Goal: Task Accomplishment & Management: Manage account settings

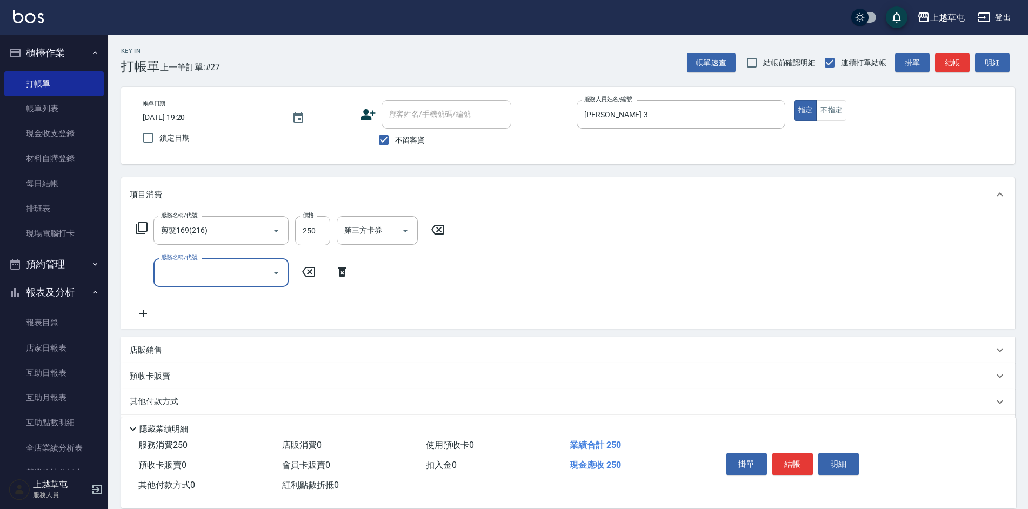
scroll to position [36, 0]
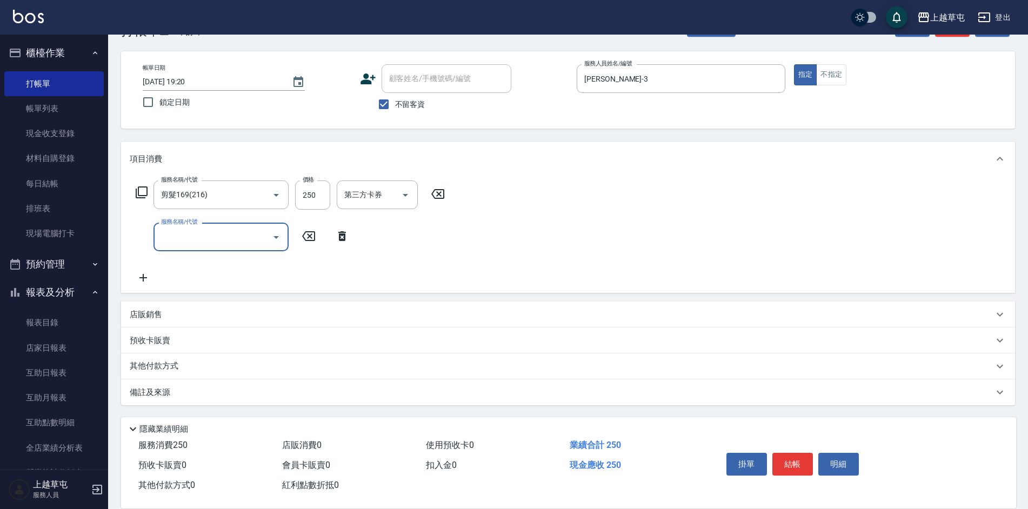
click at [159, 368] on p "其他付款方式" at bounding box center [157, 367] width 54 height 12
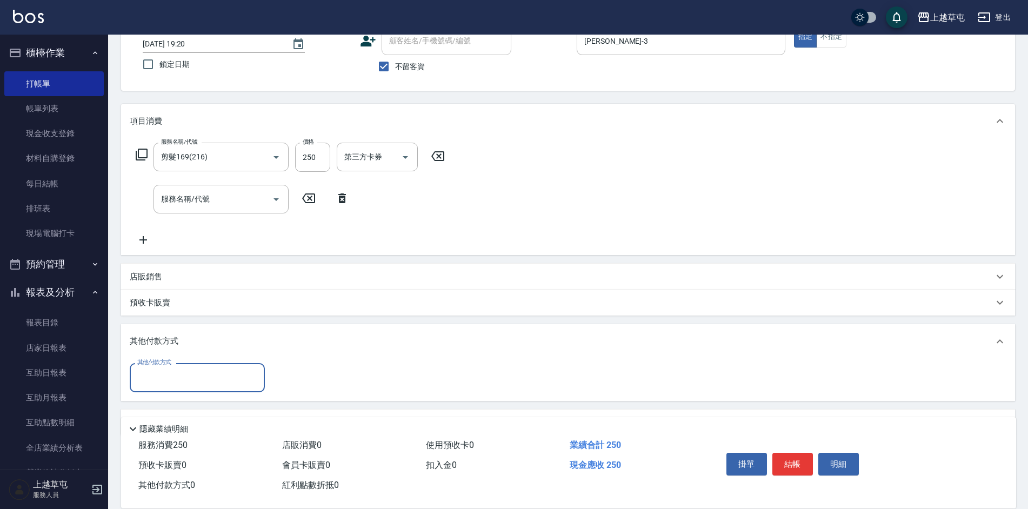
scroll to position [104, 0]
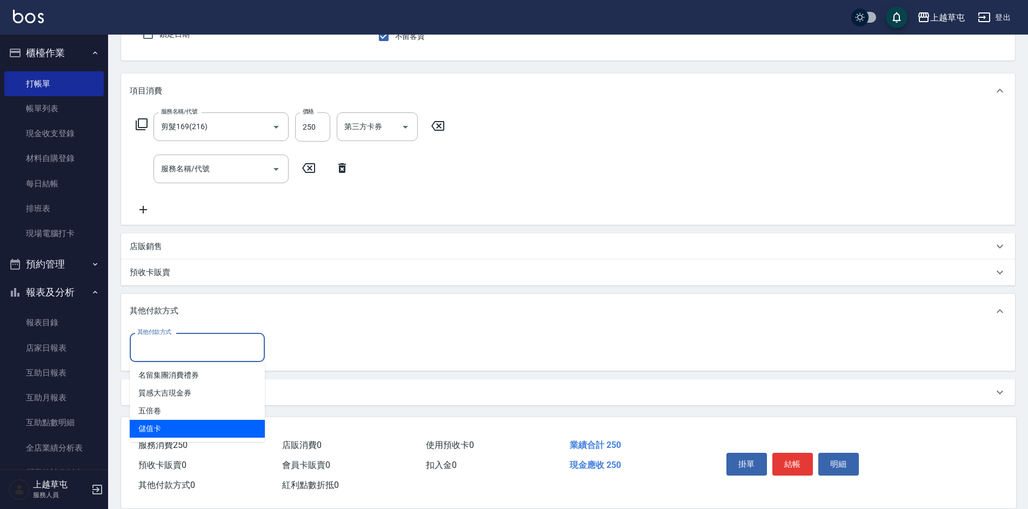
type input "儲值卡"
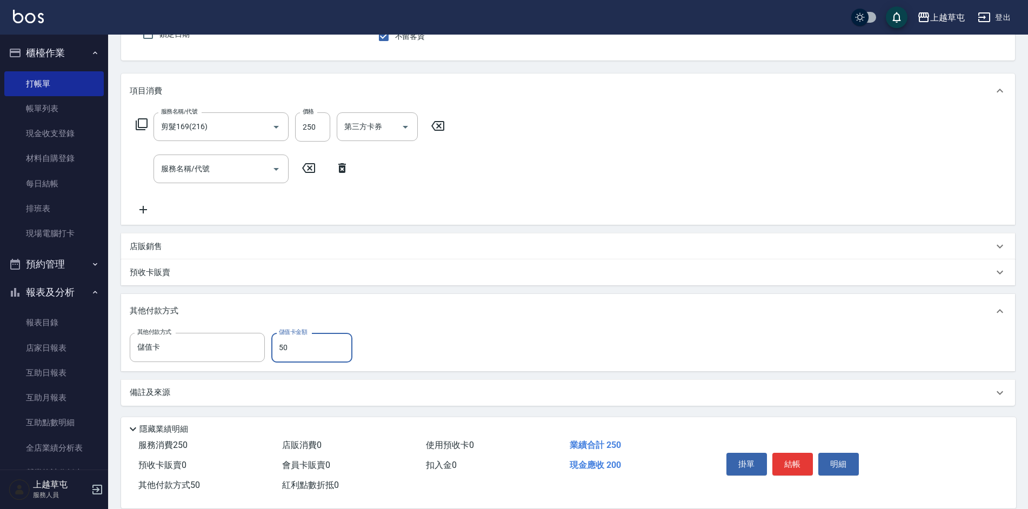
type input "50"
drag, startPoint x: 782, startPoint y: 452, endPoint x: 776, endPoint y: 447, distance: 8.0
click at [781, 453] on button "結帳" at bounding box center [792, 464] width 41 height 23
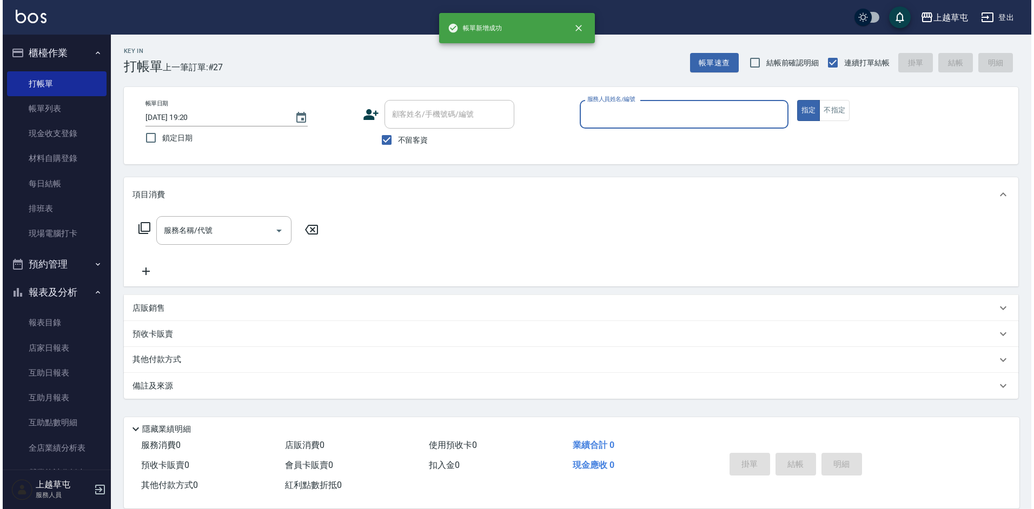
scroll to position [0, 0]
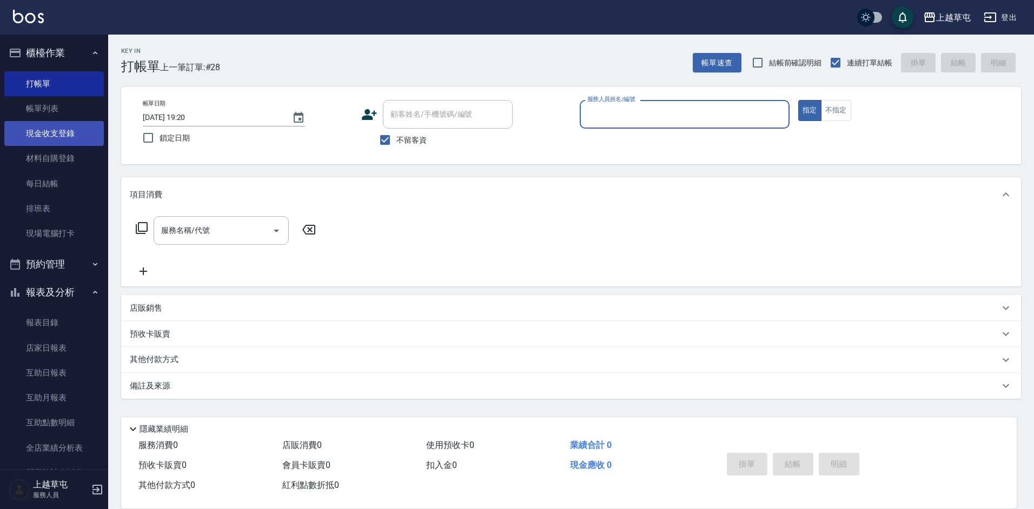
click at [44, 133] on link "現金收支登錄" at bounding box center [53, 133] width 99 height 25
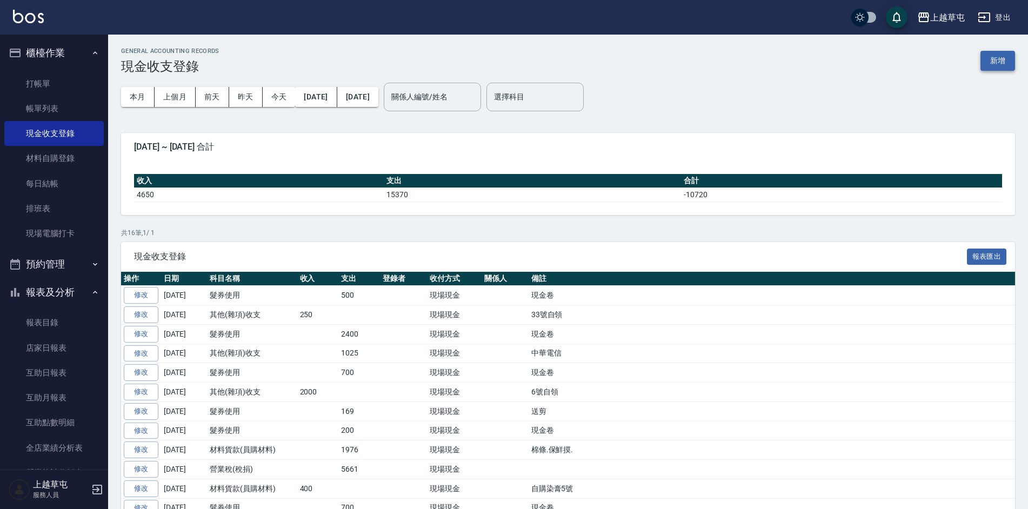
click at [993, 61] on button "新增" at bounding box center [998, 61] width 35 height 20
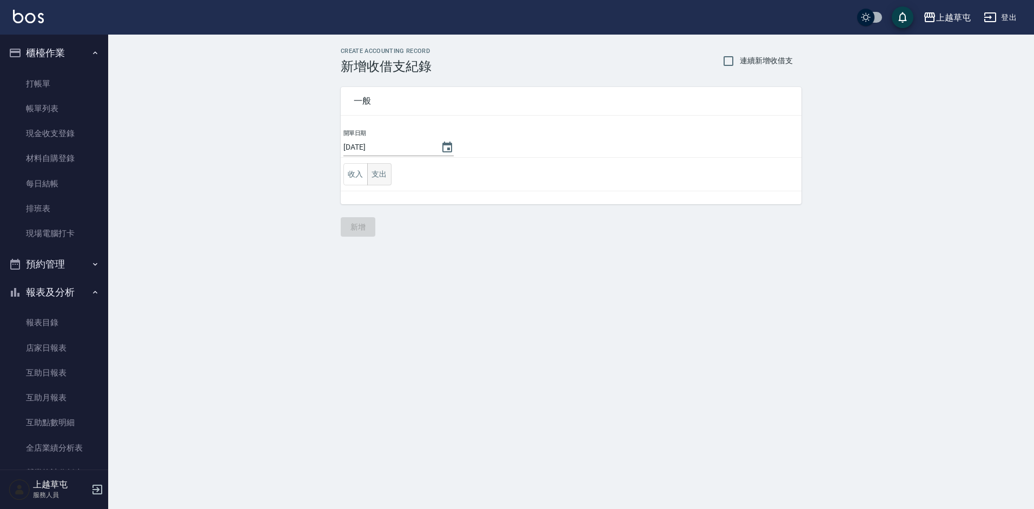
click at [375, 174] on button "支出" at bounding box center [379, 174] width 24 height 22
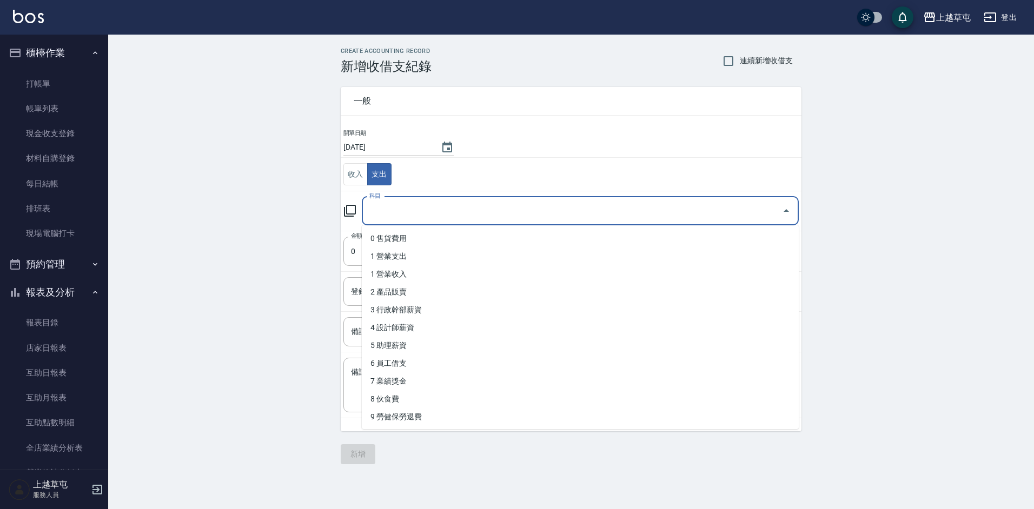
click at [448, 212] on input "科目" at bounding box center [572, 211] width 411 height 19
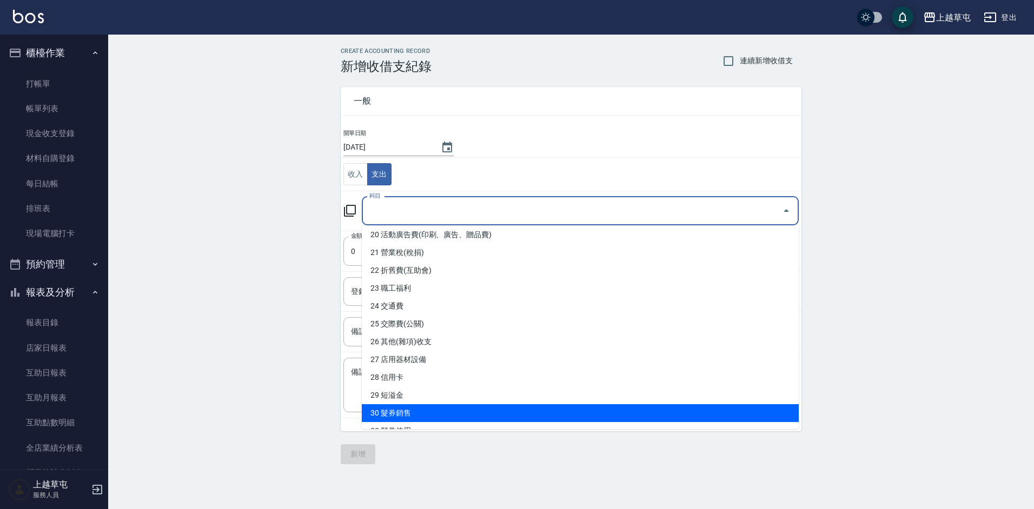
click at [421, 412] on li "30 髮券銷售" at bounding box center [580, 413] width 437 height 18
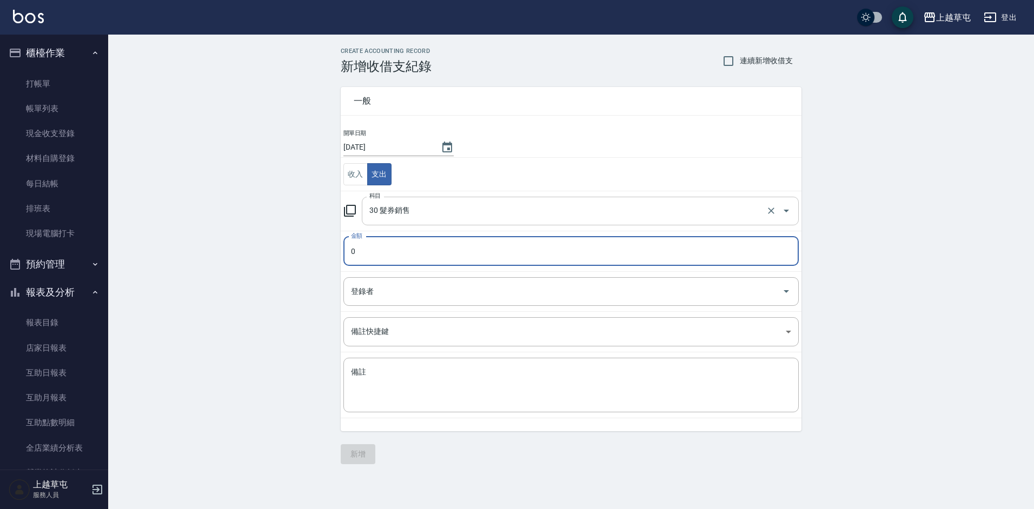
click at [427, 214] on input "30 髮券銷售" at bounding box center [565, 211] width 397 height 19
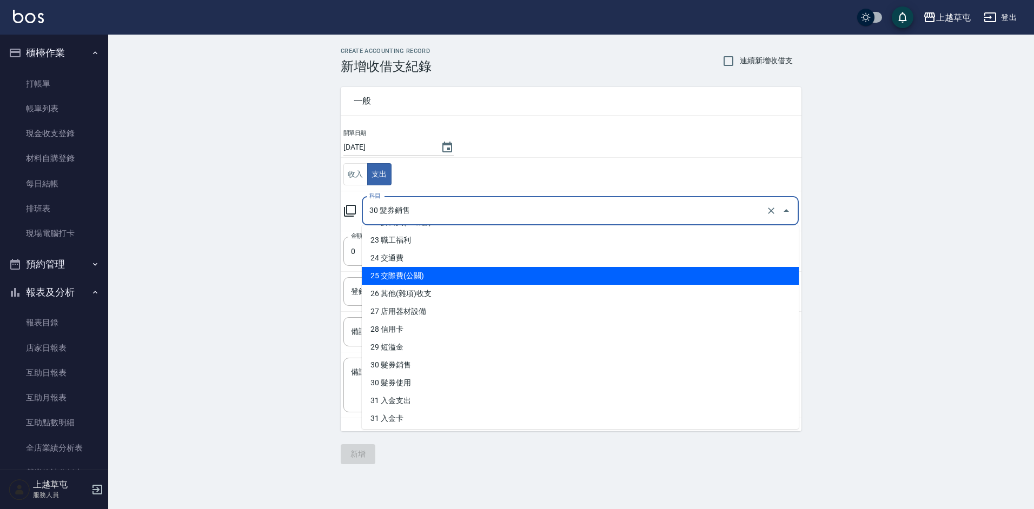
scroll to position [432, 0]
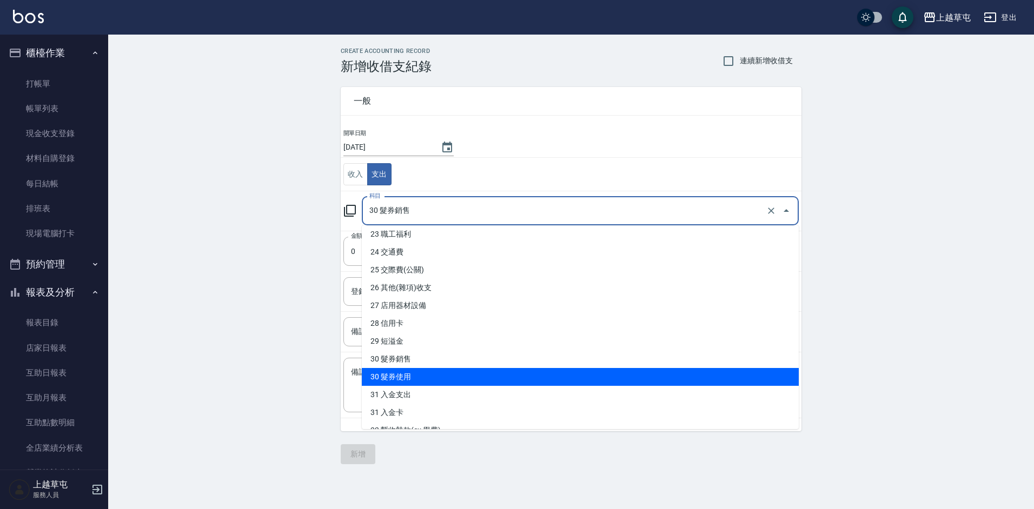
click at [424, 376] on li "30 髮券使用" at bounding box center [580, 377] width 437 height 18
type input "30 髮券使用"
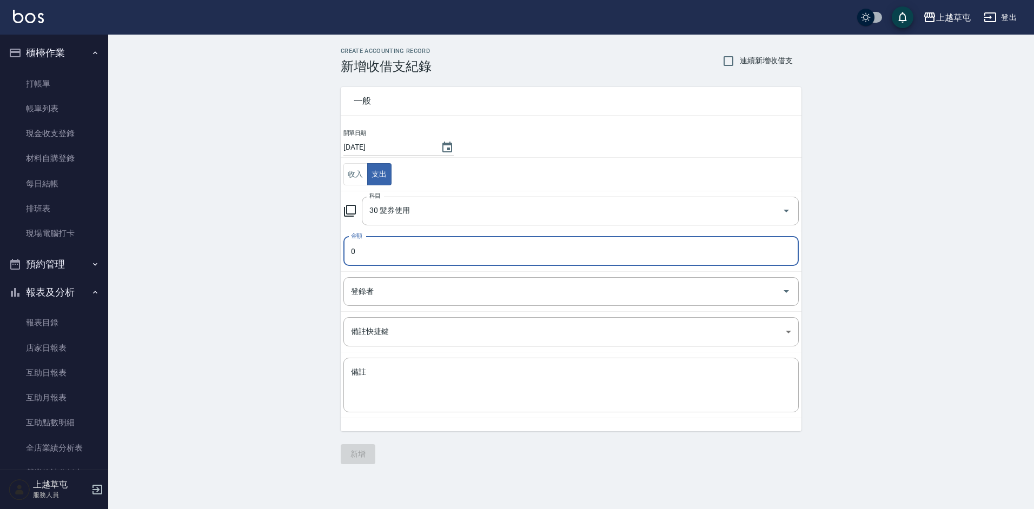
click at [390, 252] on input "0" at bounding box center [570, 251] width 455 height 29
type input "200"
click at [448, 408] on div "x 備註" at bounding box center [570, 385] width 455 height 55
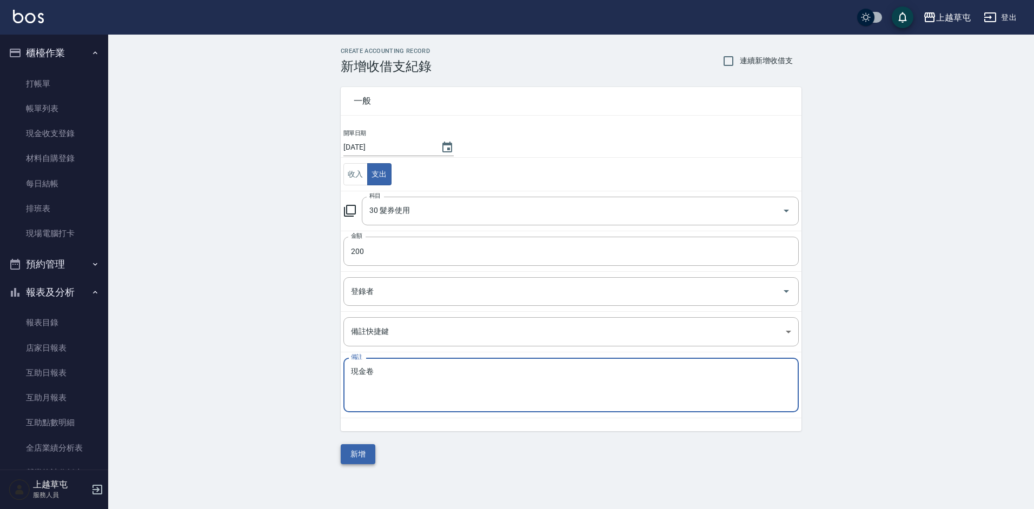
type textarea "現金卷"
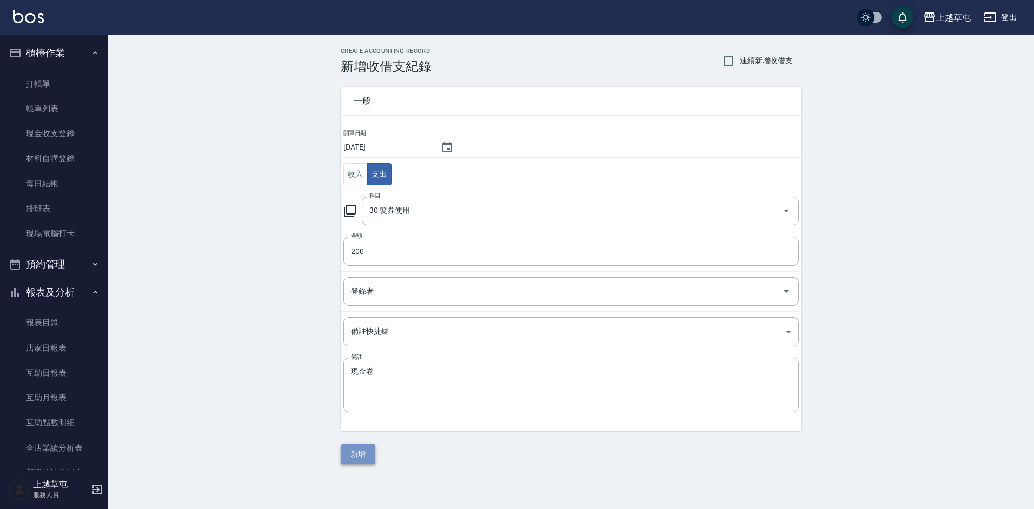
click at [357, 459] on button "新增" at bounding box center [358, 454] width 35 height 20
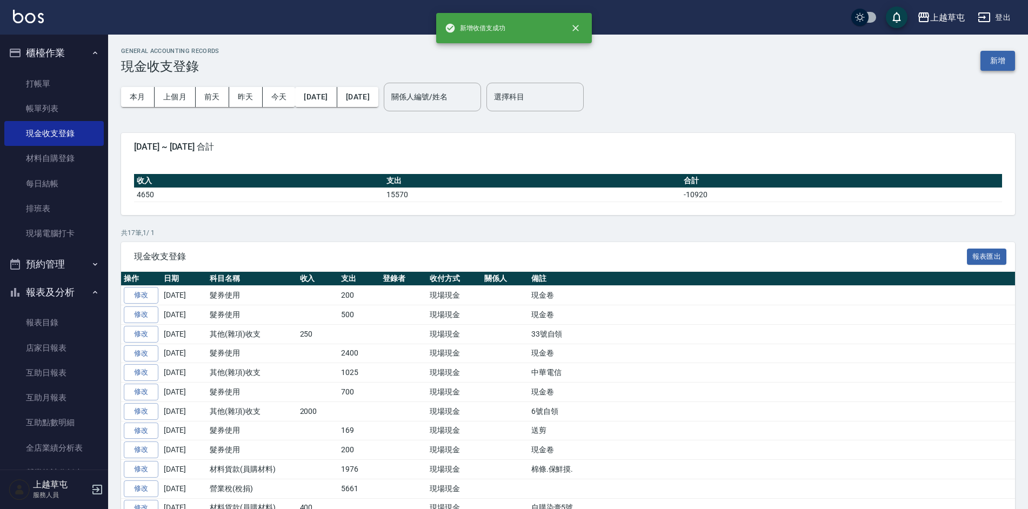
click at [989, 59] on button "新增" at bounding box center [998, 61] width 35 height 20
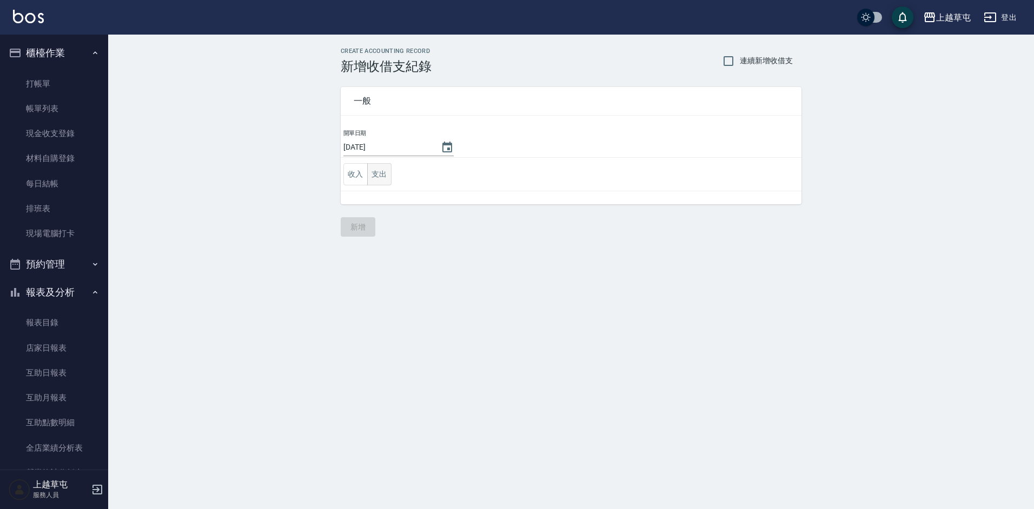
click at [382, 176] on button "支出" at bounding box center [379, 174] width 24 height 22
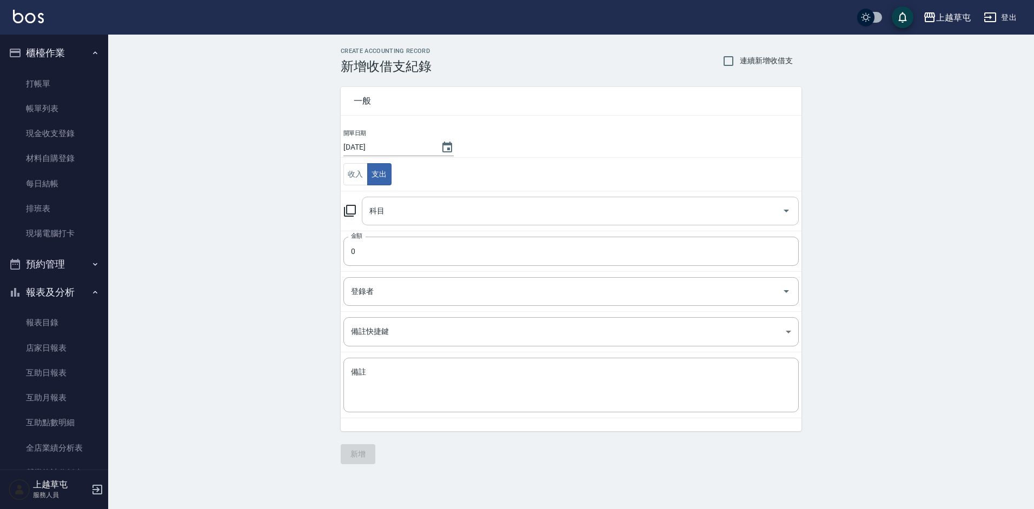
click at [419, 221] on div "科目" at bounding box center [580, 211] width 437 height 29
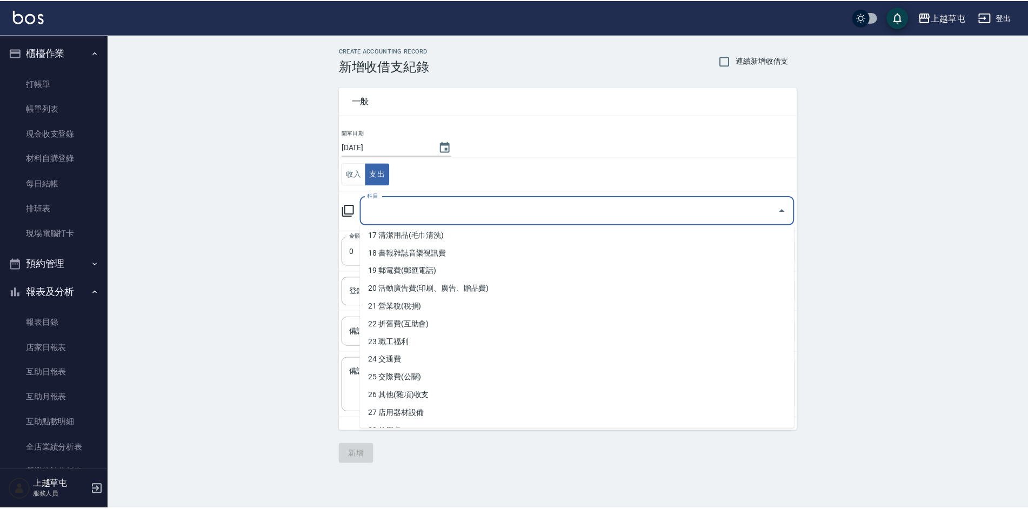
scroll to position [378, 0]
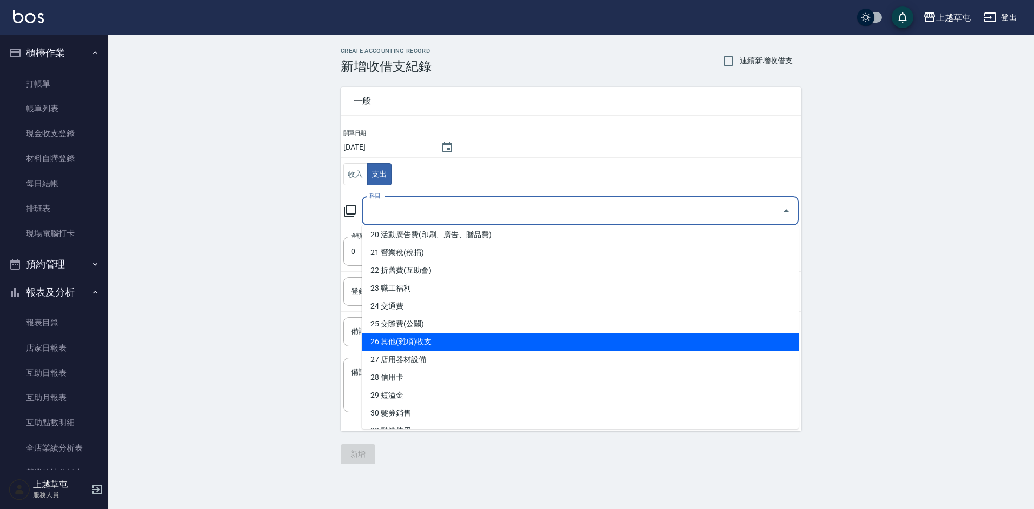
click at [455, 337] on li "26 其他(雜項)收支" at bounding box center [580, 342] width 437 height 18
type input "26 其他(雜項)收支"
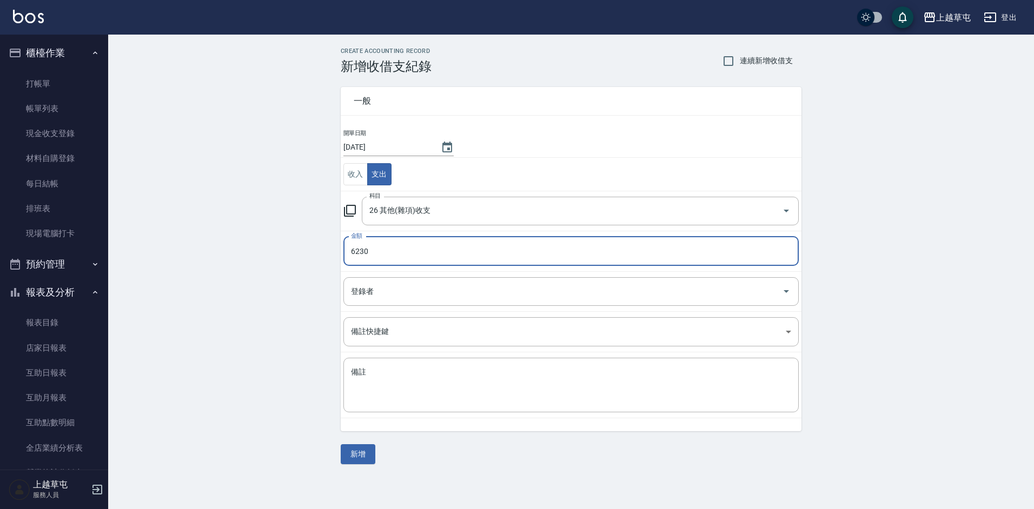
click at [393, 243] on input "6230" at bounding box center [570, 251] width 455 height 29
type input "623"
click at [475, 382] on textarea "備註" at bounding box center [571, 385] width 440 height 37
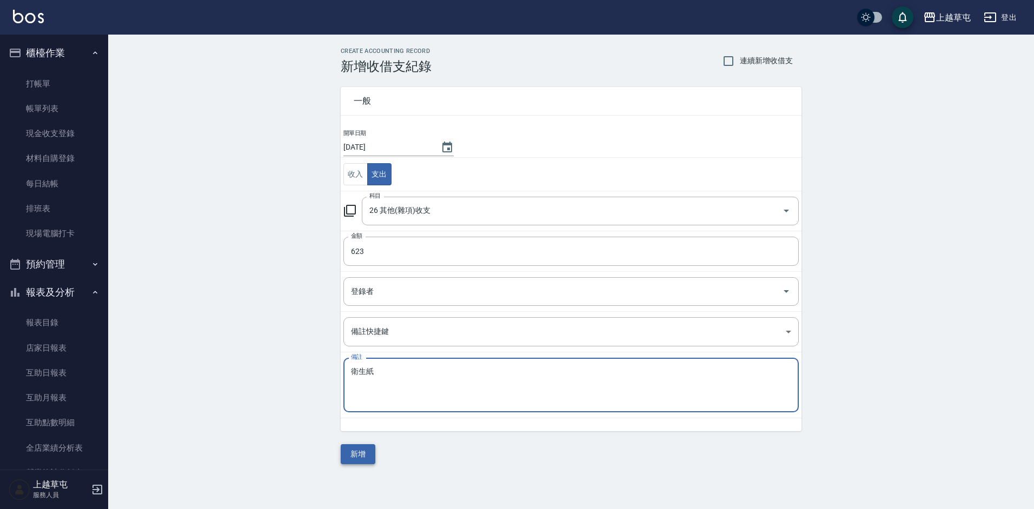
type textarea "衛生紙"
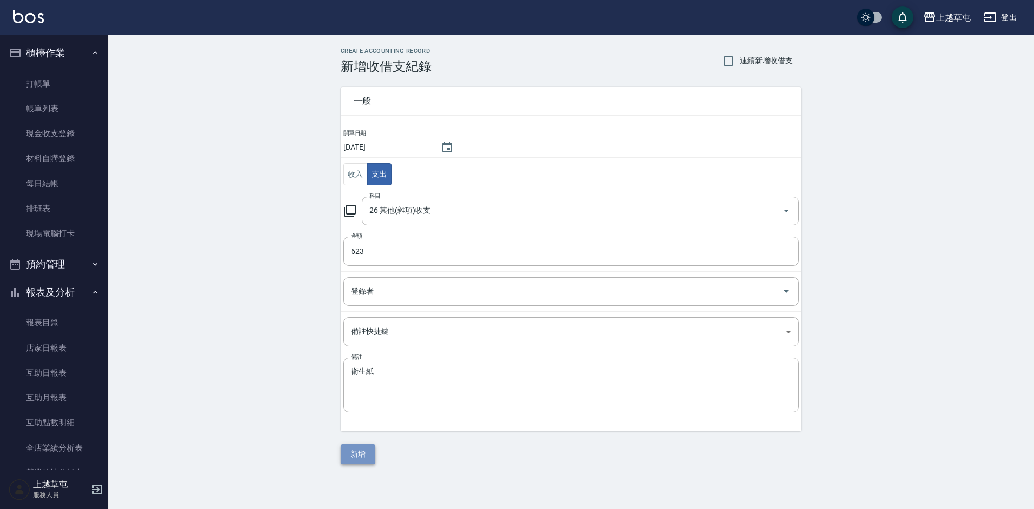
click at [366, 450] on button "新增" at bounding box center [358, 454] width 35 height 20
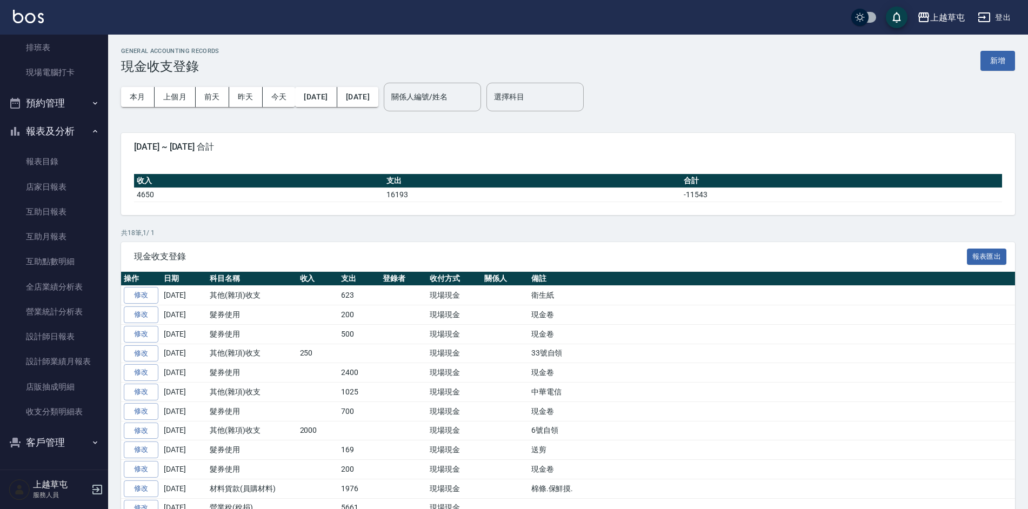
scroll to position [54, 0]
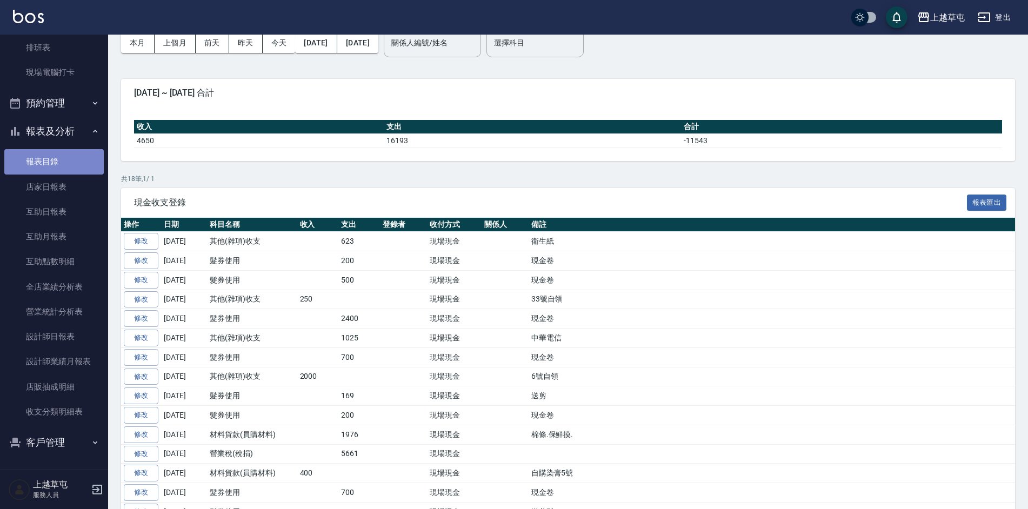
click at [55, 158] on link "報表目錄" at bounding box center [53, 161] width 99 height 25
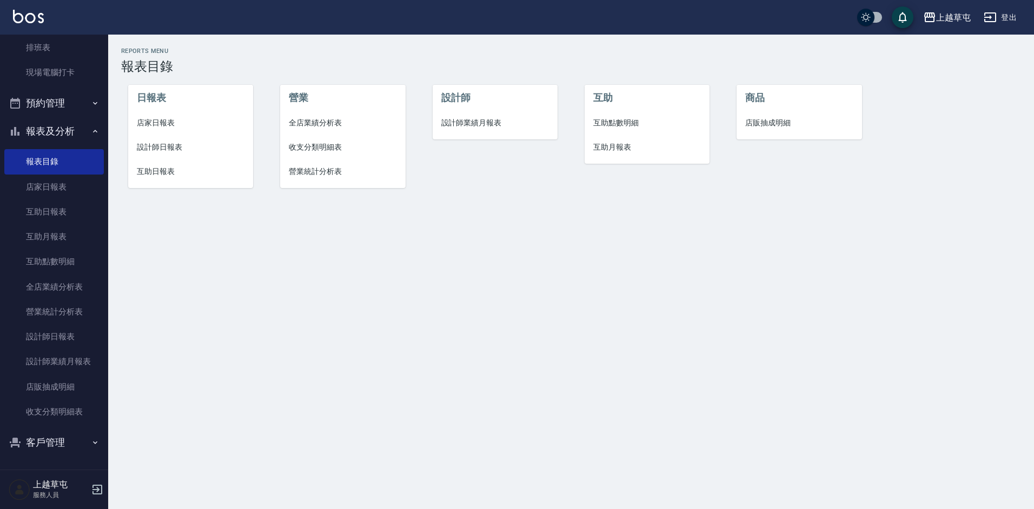
click at [159, 124] on span "店家日報表" at bounding box center [191, 122] width 108 height 11
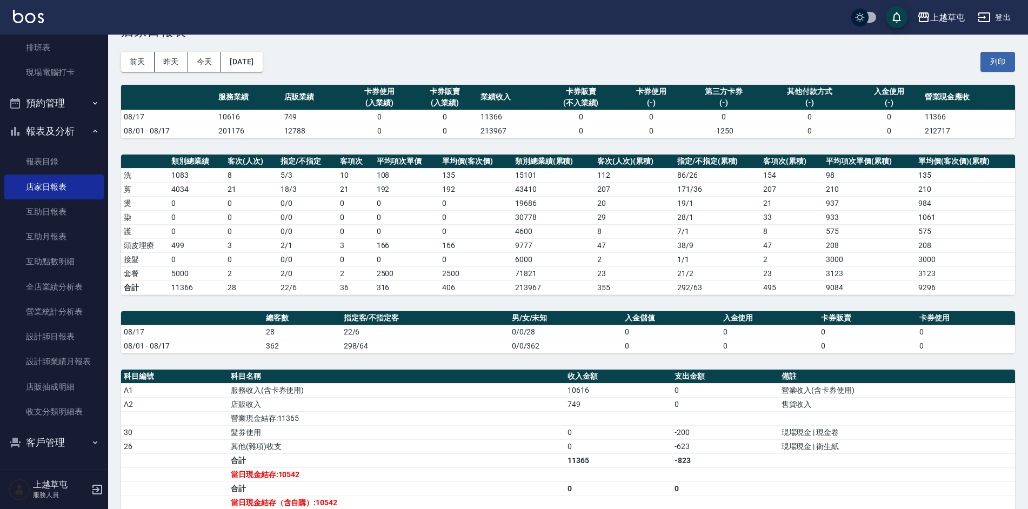
scroll to position [54, 0]
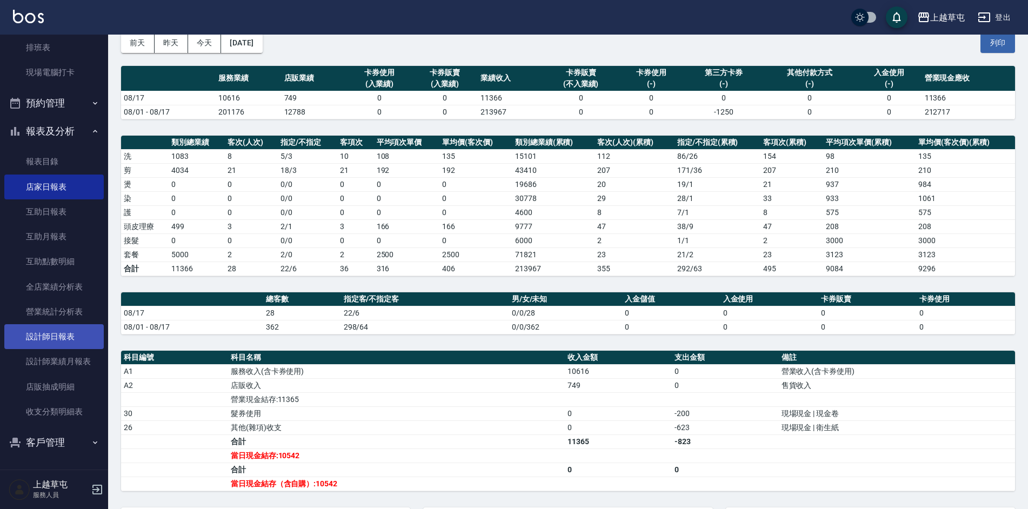
click at [72, 335] on link "設計師日報表" at bounding box center [53, 336] width 99 height 25
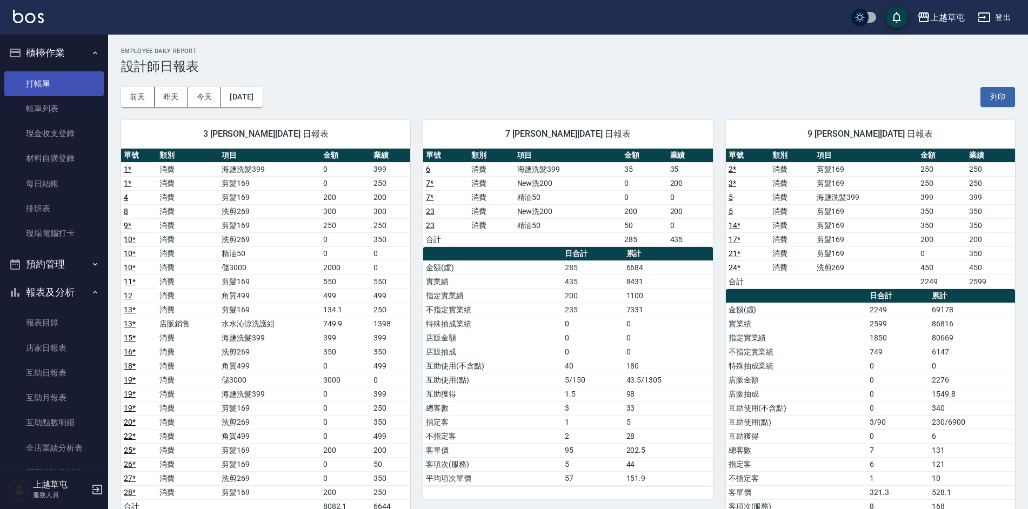
click at [55, 83] on link "打帳單" at bounding box center [53, 83] width 99 height 25
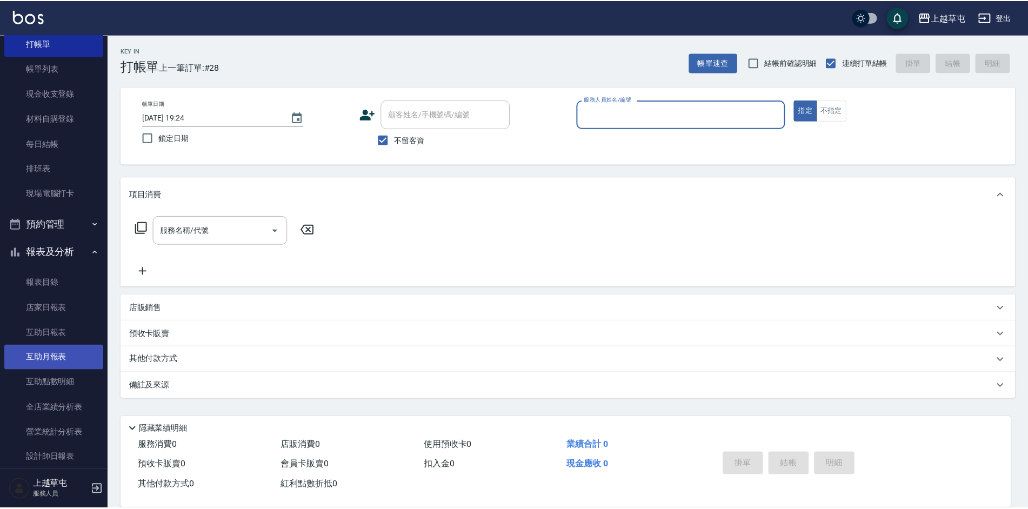
scroll to position [54, 0]
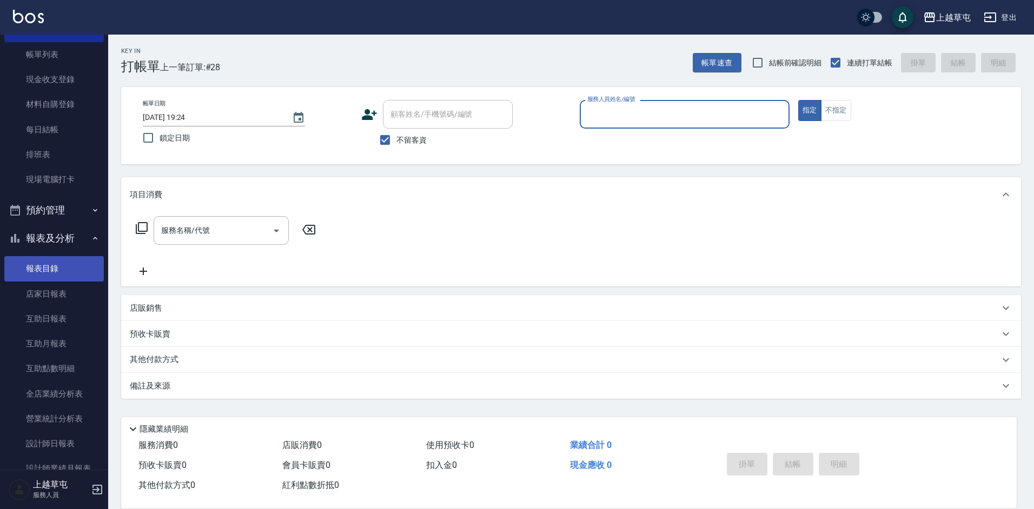
click at [51, 270] on link "報表目錄" at bounding box center [53, 268] width 99 height 25
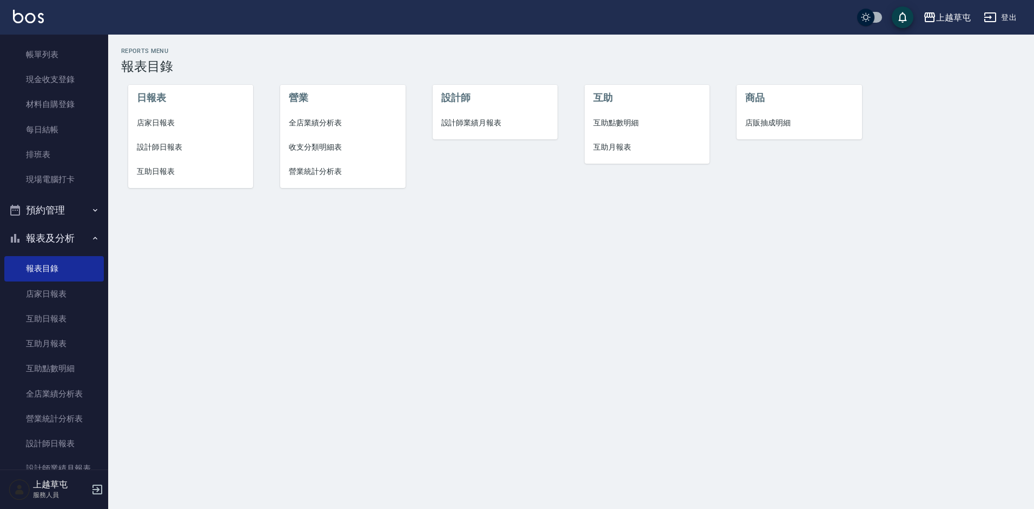
click at [164, 118] on span "店家日報表" at bounding box center [191, 122] width 108 height 11
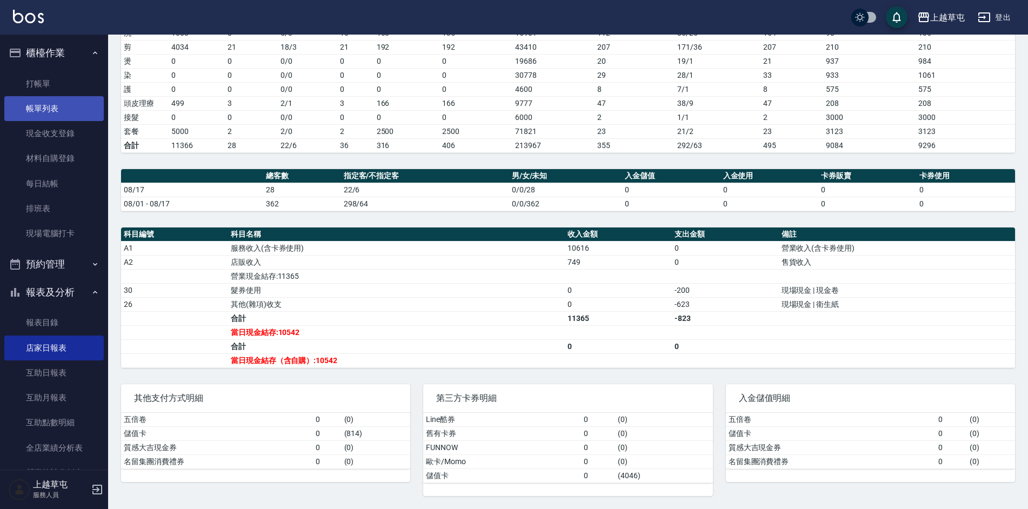
click at [45, 107] on link "帳單列表" at bounding box center [53, 108] width 99 height 25
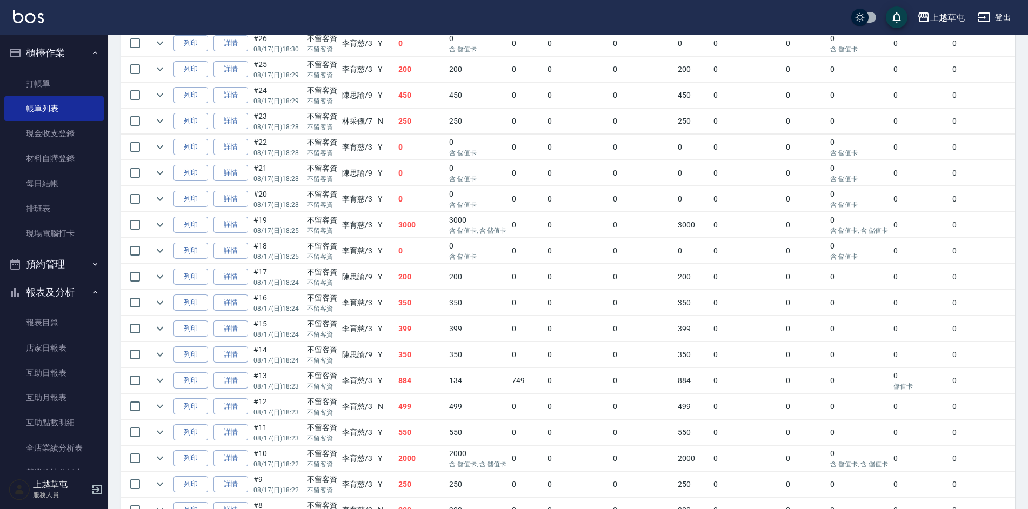
scroll to position [593, 0]
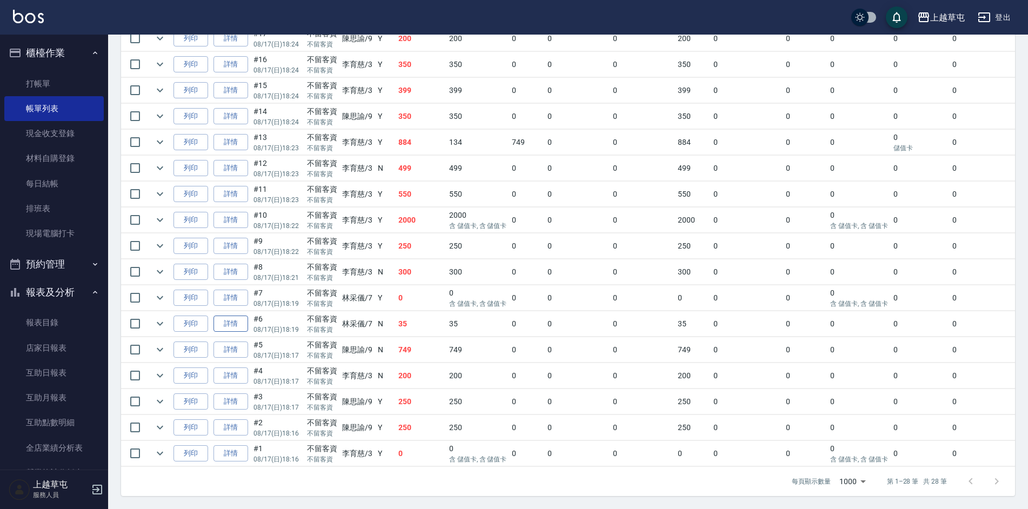
click at [229, 318] on link "詳情" at bounding box center [231, 324] width 35 height 17
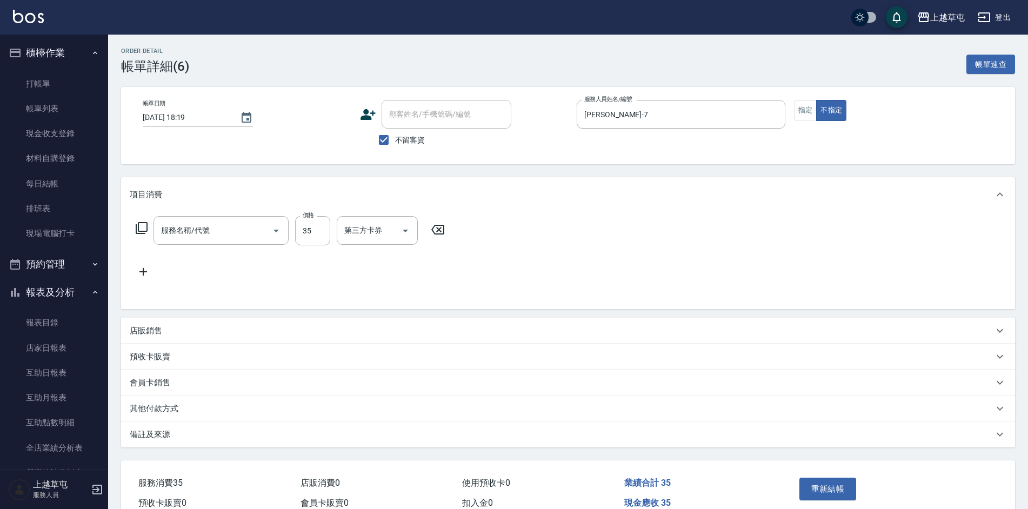
type input "[DATE] 18:19"
checkbox input "true"
type input "[PERSON_NAME]-7"
type input "海鹽洗髮399(1399)"
click at [315, 229] on input "35" at bounding box center [312, 230] width 35 height 29
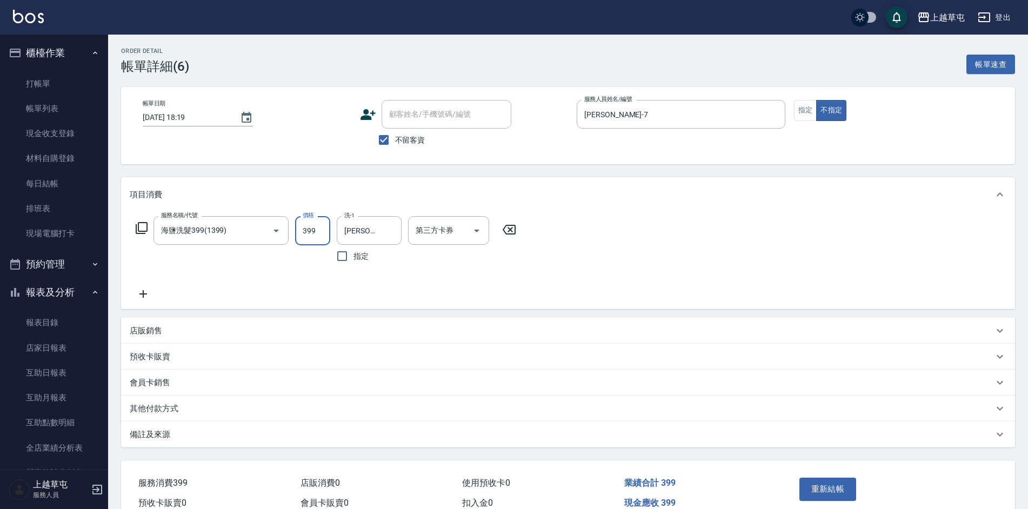
type input "399"
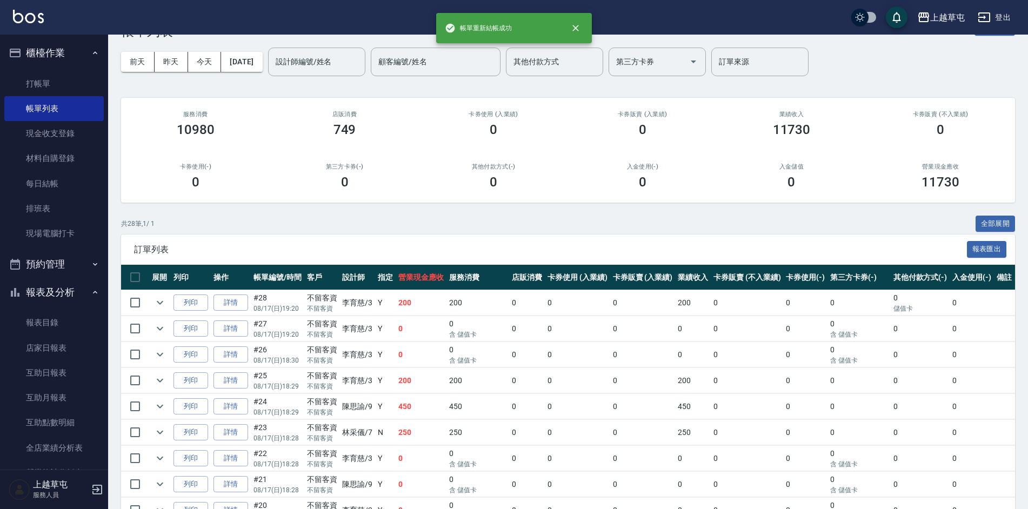
scroll to position [54, 0]
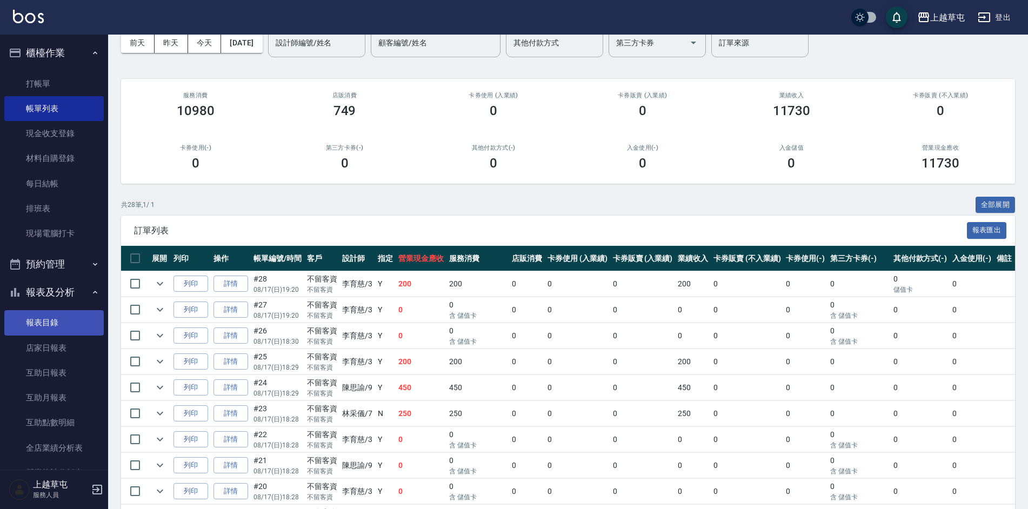
click at [51, 319] on link "報表目錄" at bounding box center [53, 322] width 99 height 25
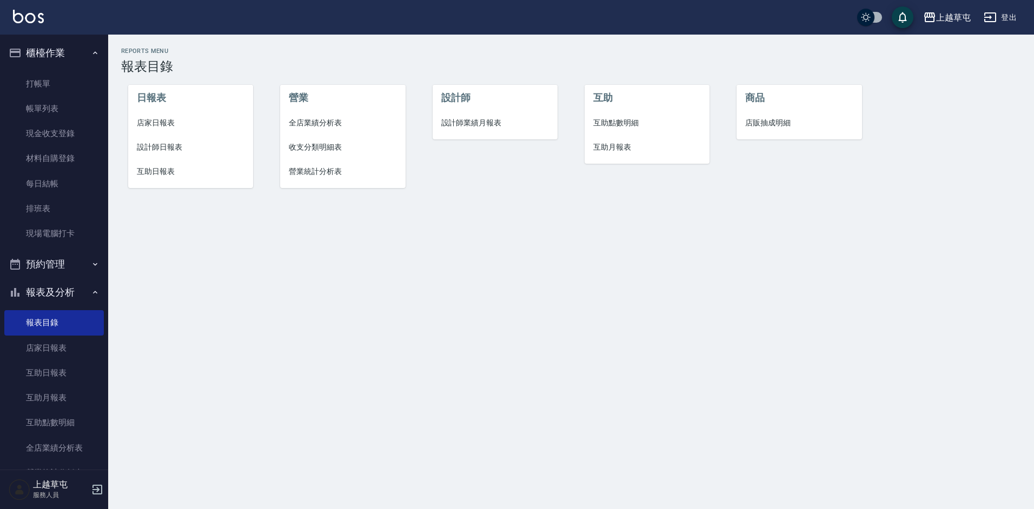
click at [157, 122] on span "店家日報表" at bounding box center [191, 122] width 108 height 11
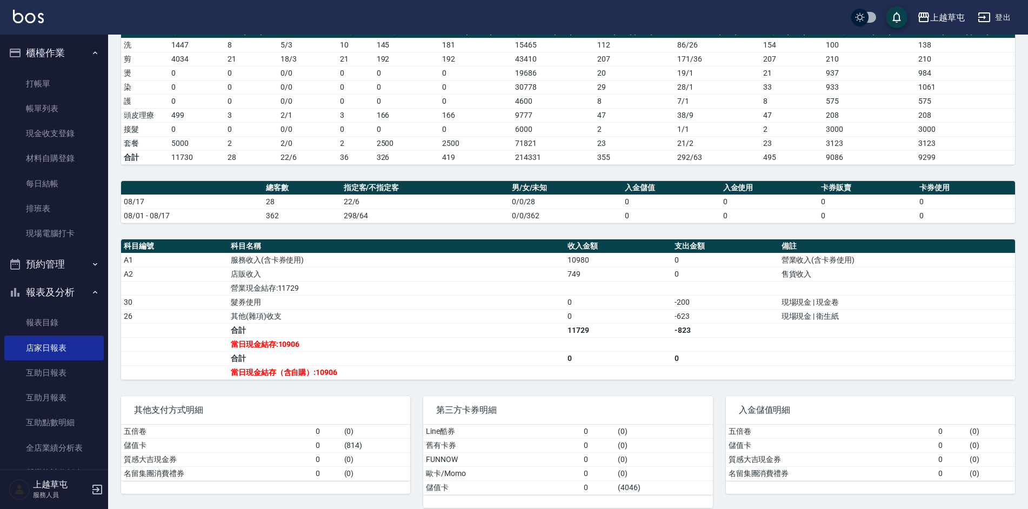
scroll to position [177, 0]
